Goal: Transaction & Acquisition: Purchase product/service

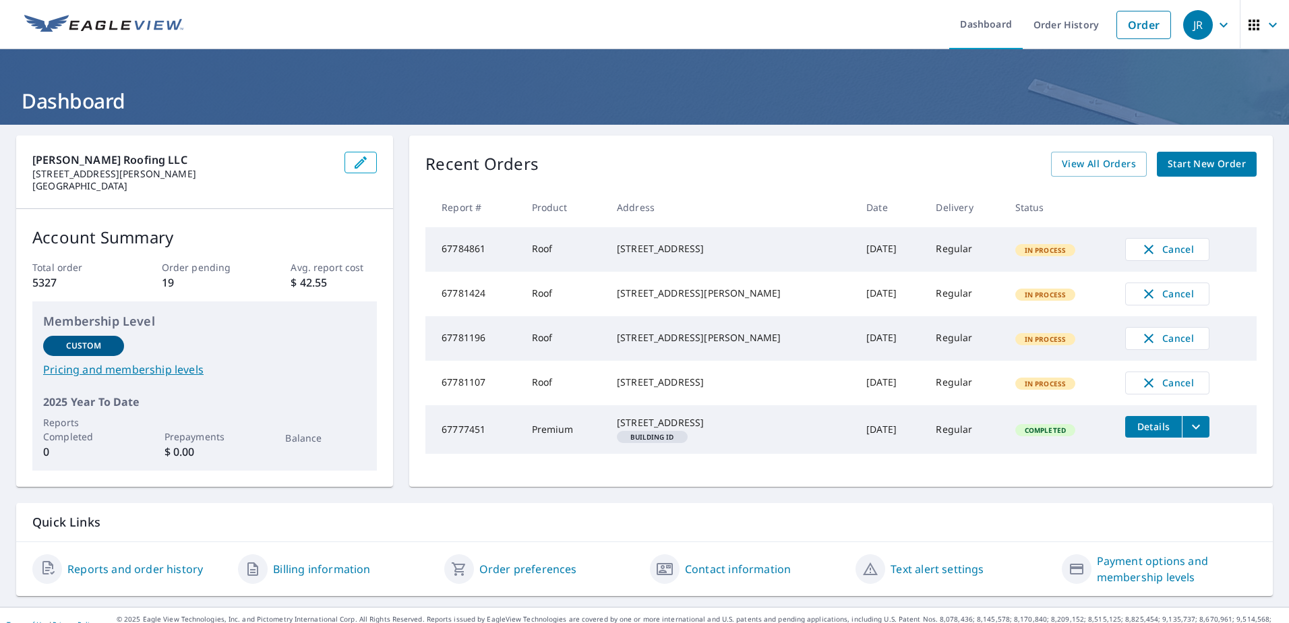
click at [1136, 24] on link "Order" at bounding box center [1143, 25] width 55 height 28
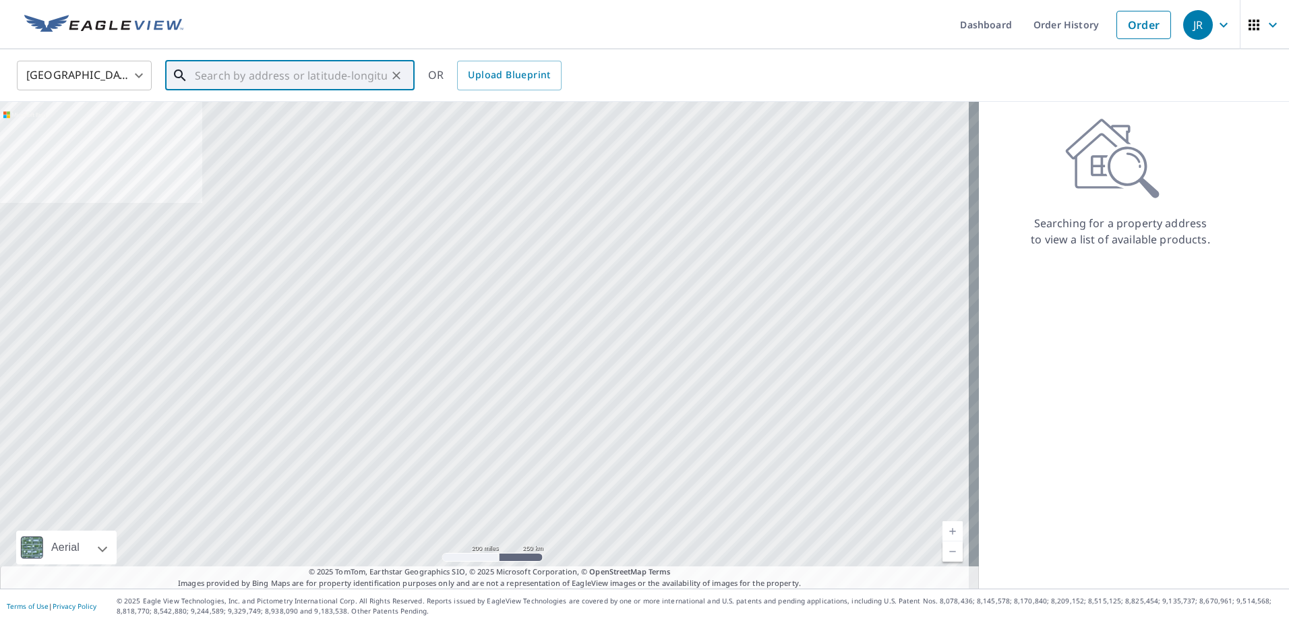
click at [342, 81] on input "text" at bounding box center [291, 76] width 192 height 38
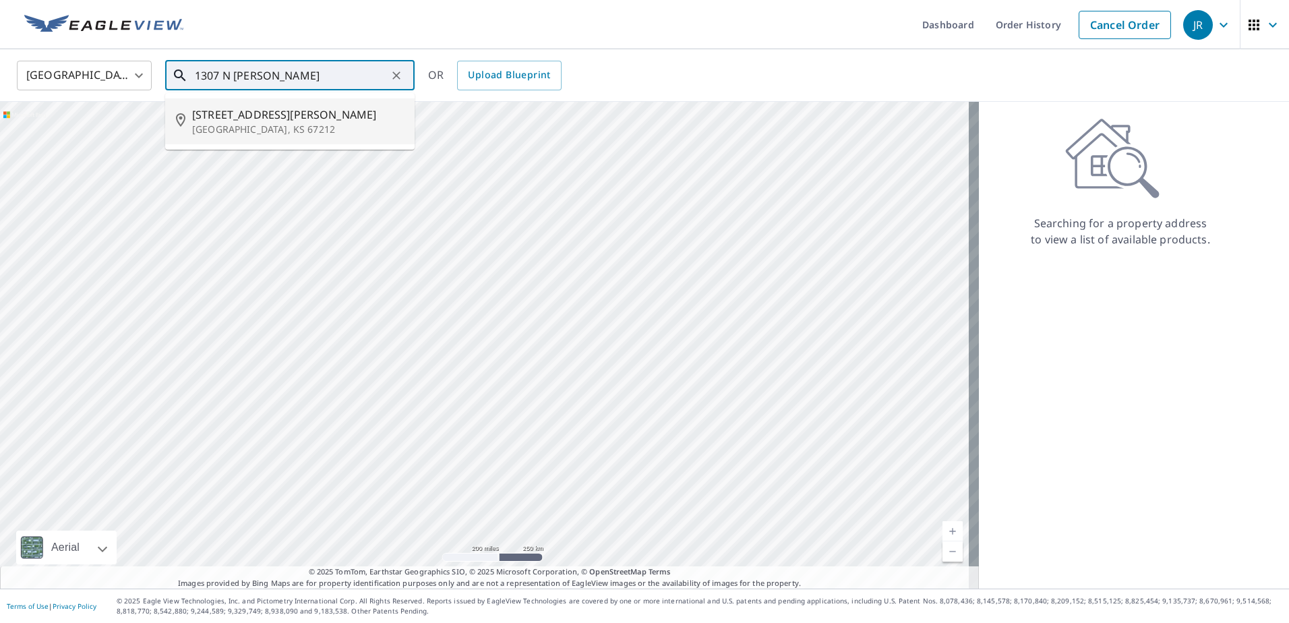
click at [278, 118] on span "[STREET_ADDRESS][PERSON_NAME]" at bounding box center [298, 114] width 212 height 16
type input "[STREET_ADDRESS][PERSON_NAME]"
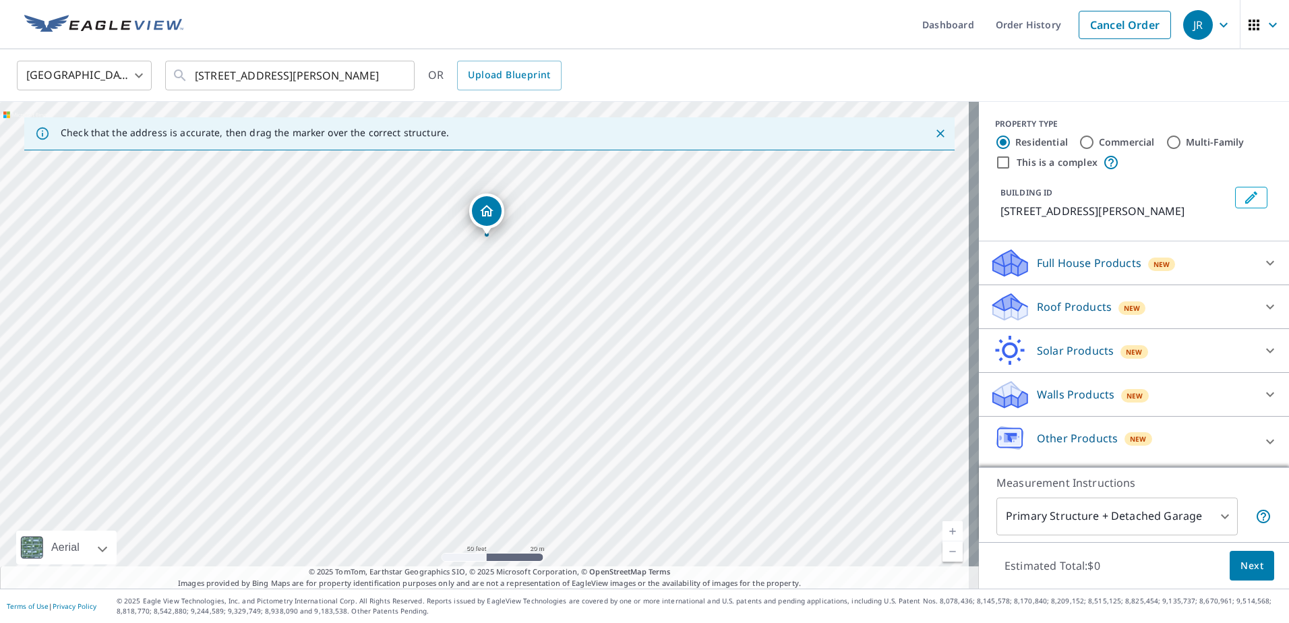
drag, startPoint x: 542, startPoint y: 443, endPoint x: 544, endPoint y: 335, distance: 107.8
click at [544, 335] on div "[STREET_ADDRESS][PERSON_NAME]" at bounding box center [489, 345] width 979 height 487
drag, startPoint x: 493, startPoint y: 383, endPoint x: 589, endPoint y: 321, distance: 114.0
click at [589, 321] on div "[STREET_ADDRESS][PERSON_NAME]" at bounding box center [489, 345] width 979 height 487
drag, startPoint x: 569, startPoint y: 266, endPoint x: 550, endPoint y: 359, distance: 95.6
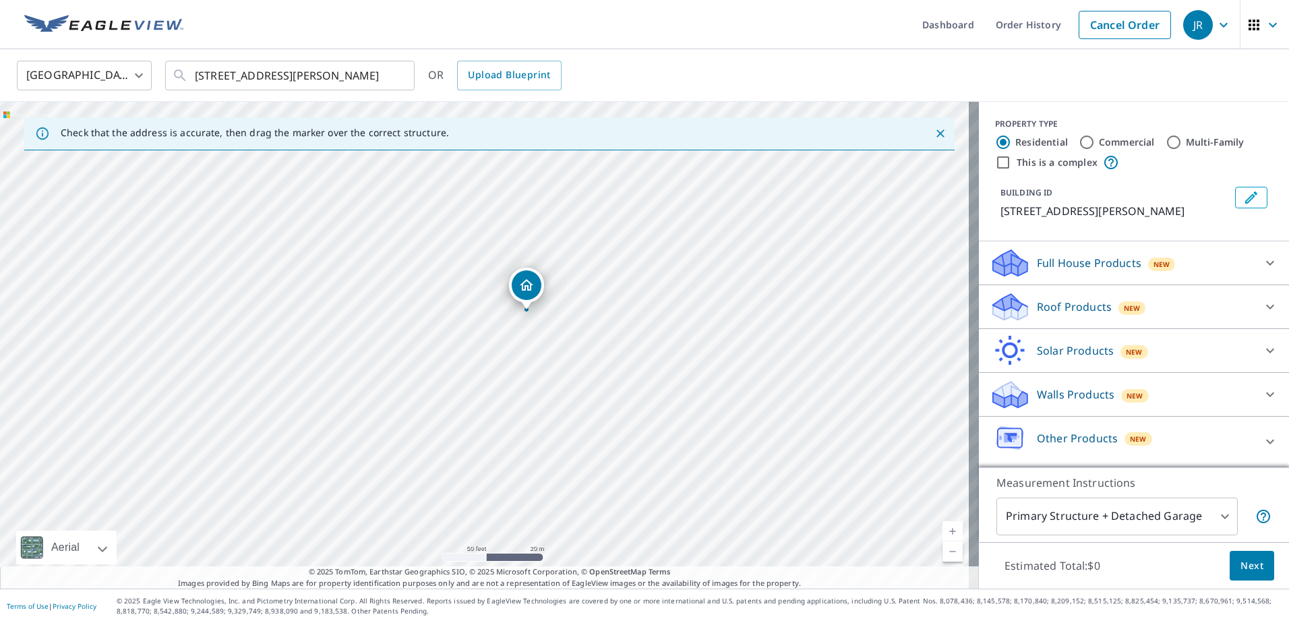
click at [550, 359] on div "[STREET_ADDRESS][PERSON_NAME]" at bounding box center [489, 345] width 979 height 487
click at [1036, 307] on p "Roof Products" at bounding box center [1073, 307] width 75 height 16
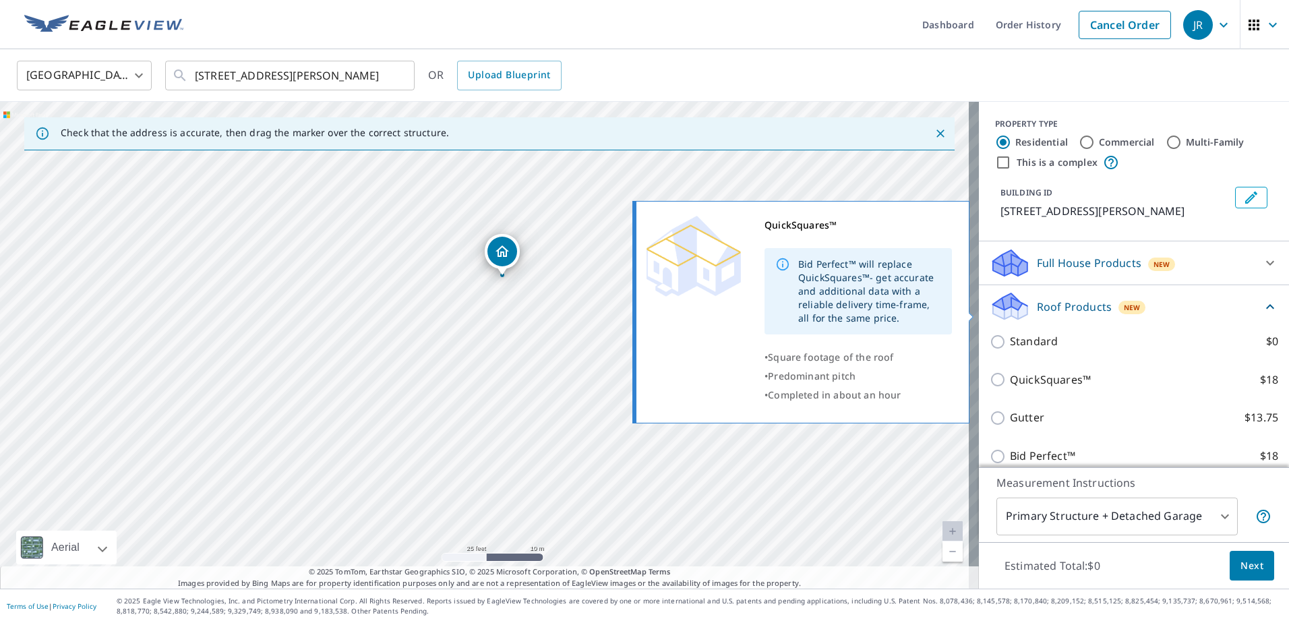
scroll to position [67, 0]
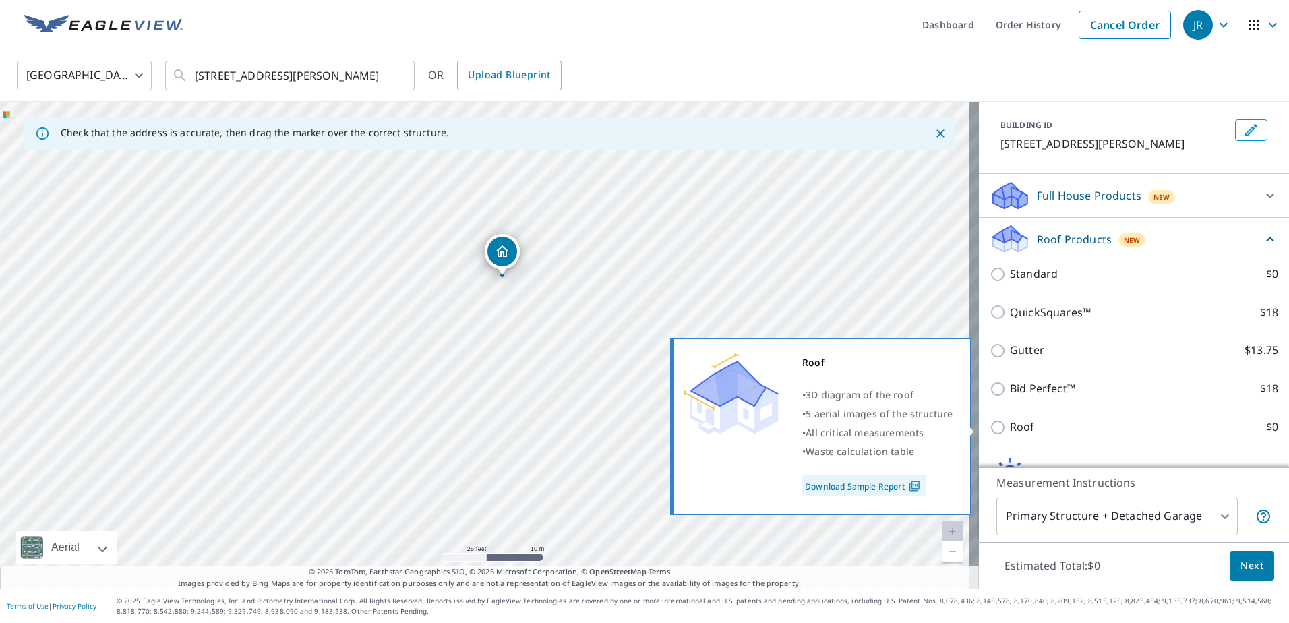
click at [1041, 423] on label "Roof $0" at bounding box center [1144, 427] width 268 height 17
click at [1010, 423] on input "Roof $0" at bounding box center [999, 427] width 20 height 16
checkbox input "true"
type input "3"
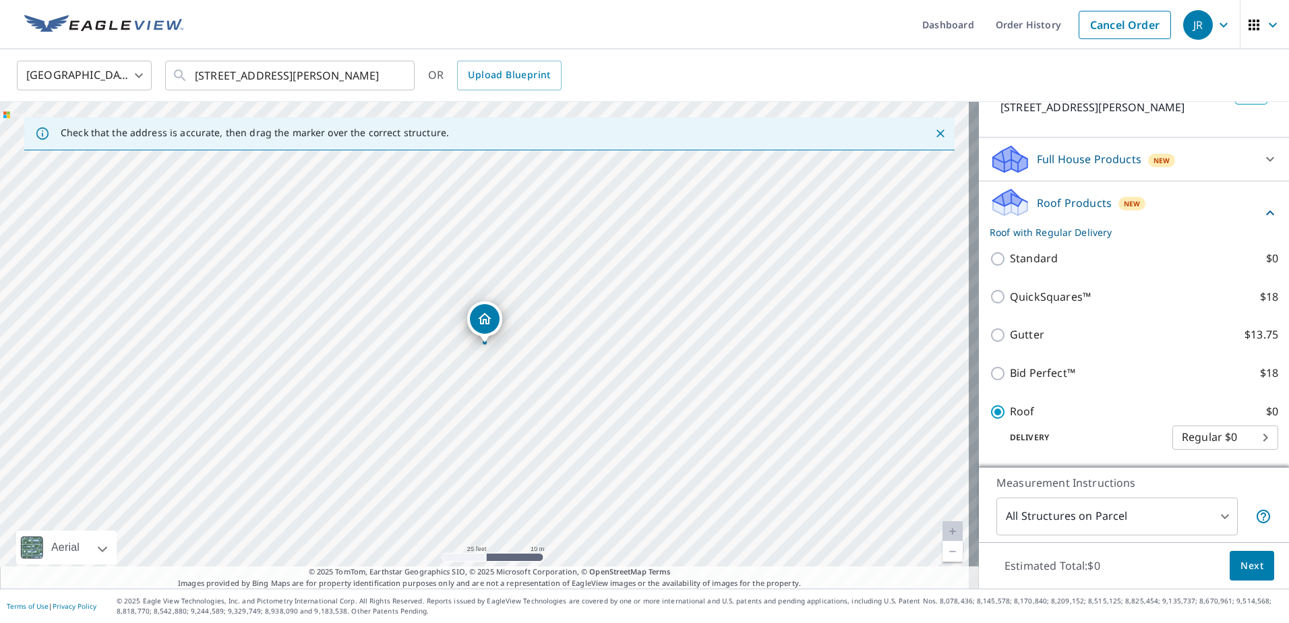
scroll to position [31, 0]
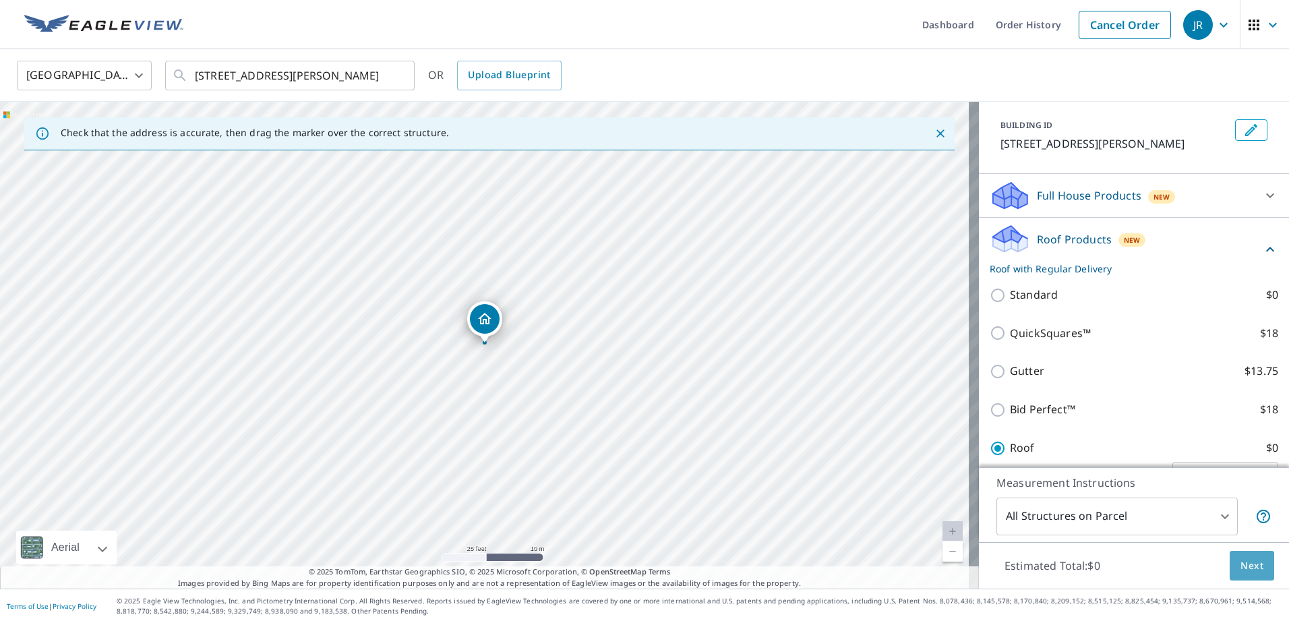
click at [1241, 562] on span "Next" at bounding box center [1251, 565] width 23 height 17
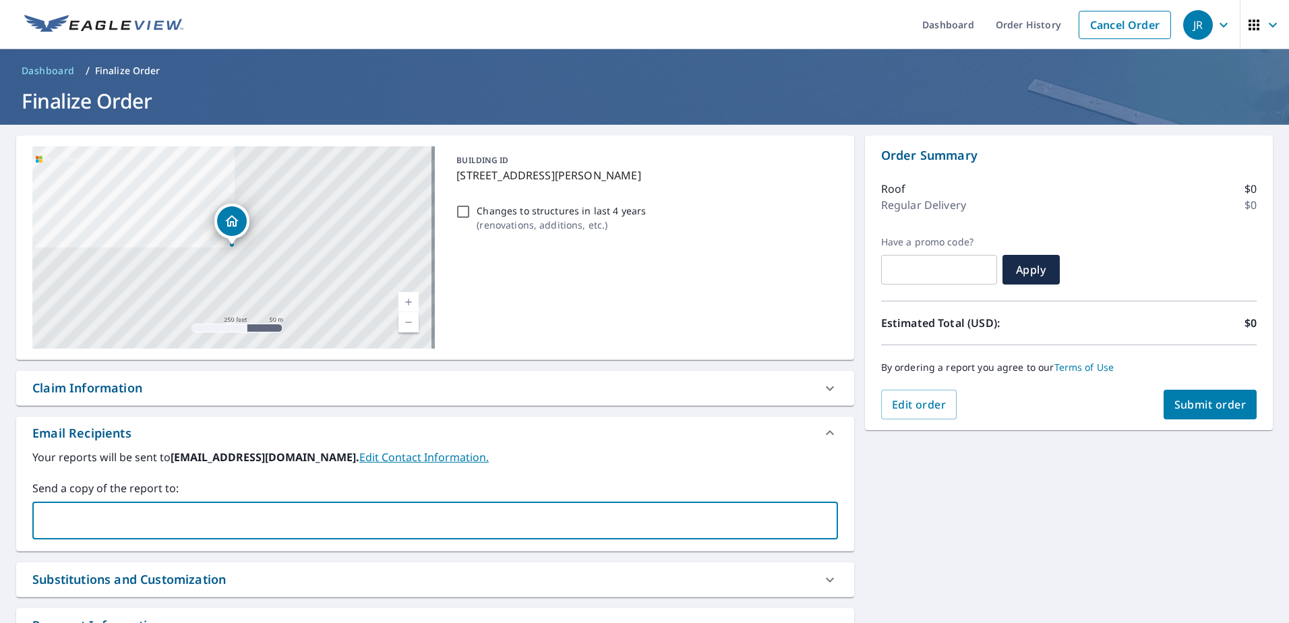
click at [266, 527] on input "text" at bounding box center [424, 520] width 773 height 26
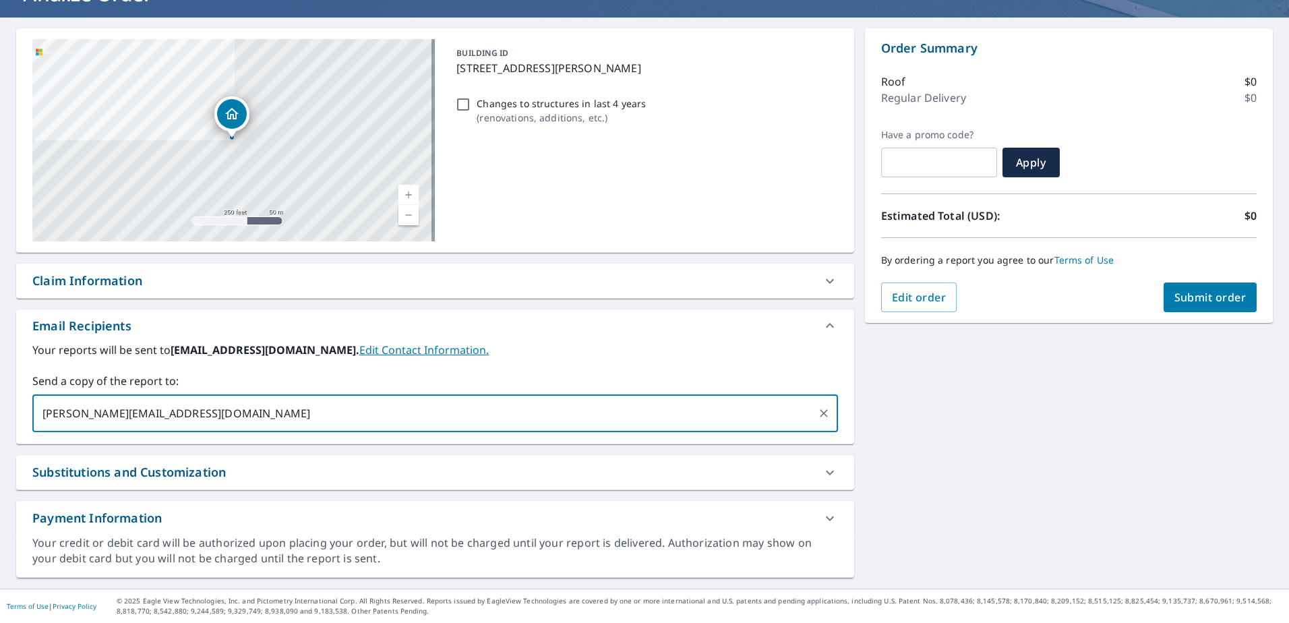
type input "[PERSON_NAME][EMAIL_ADDRESS][DOMAIN_NAME]"
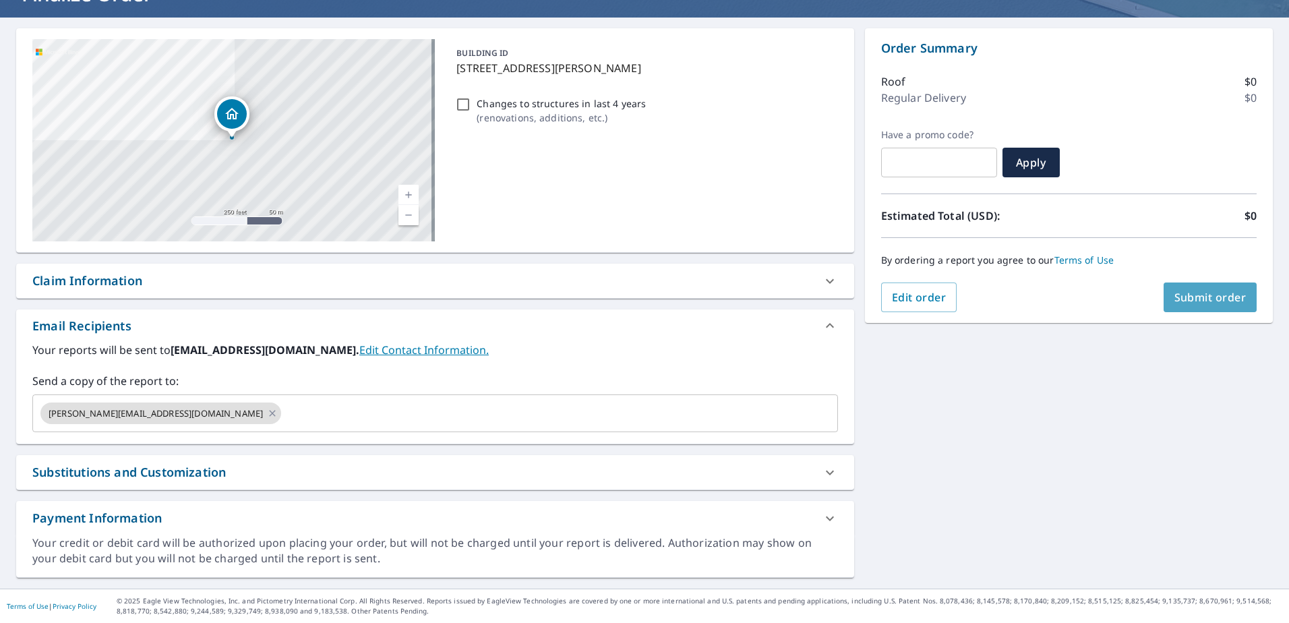
click at [1186, 290] on span "Submit order" at bounding box center [1210, 297] width 72 height 15
checkbox input "true"
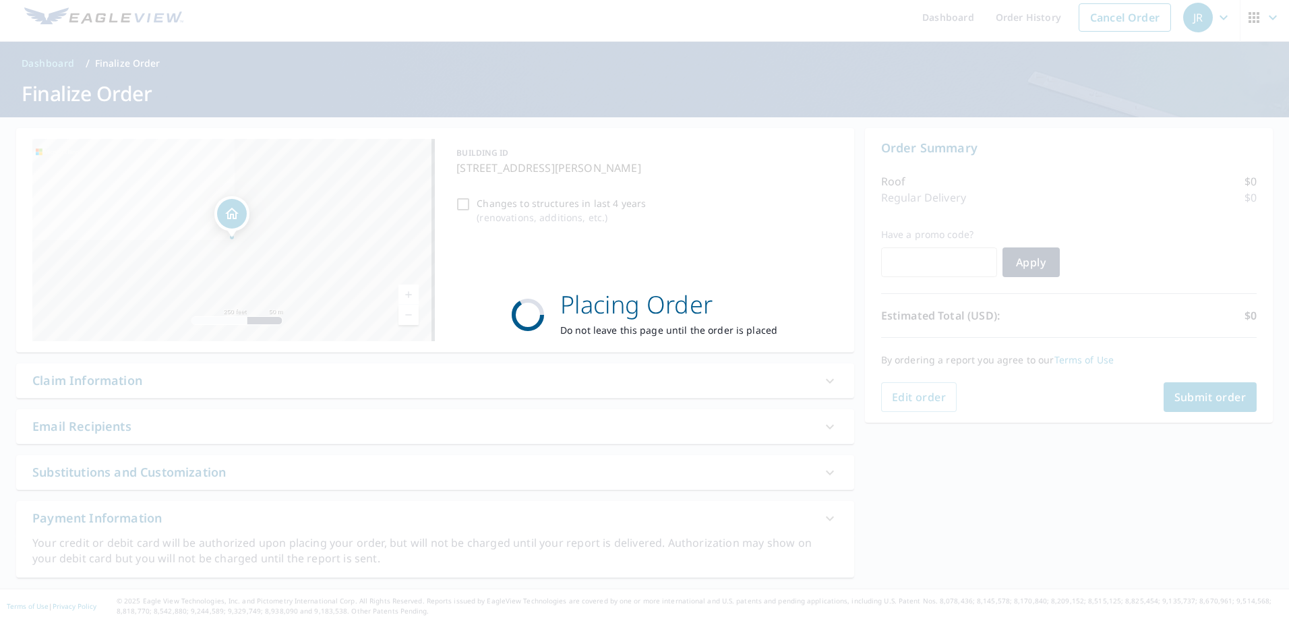
scroll to position [7, 0]
